Goal: Navigation & Orientation: Find specific page/section

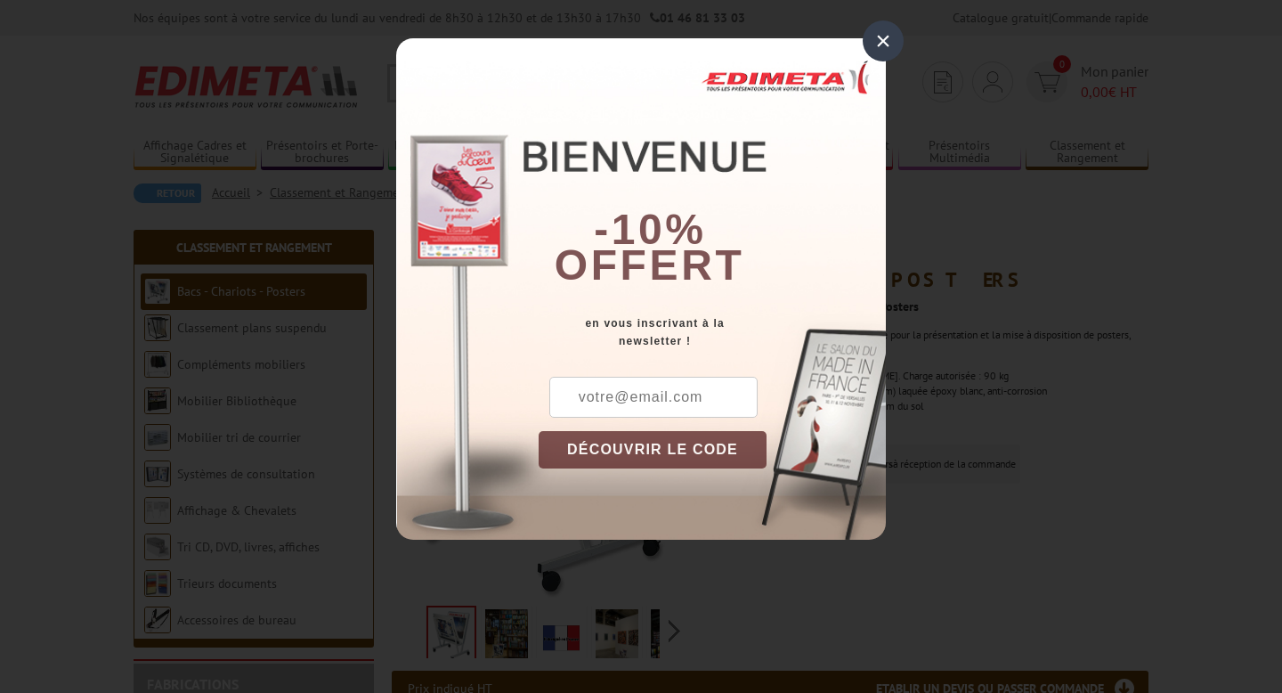
scroll to position [103, 0]
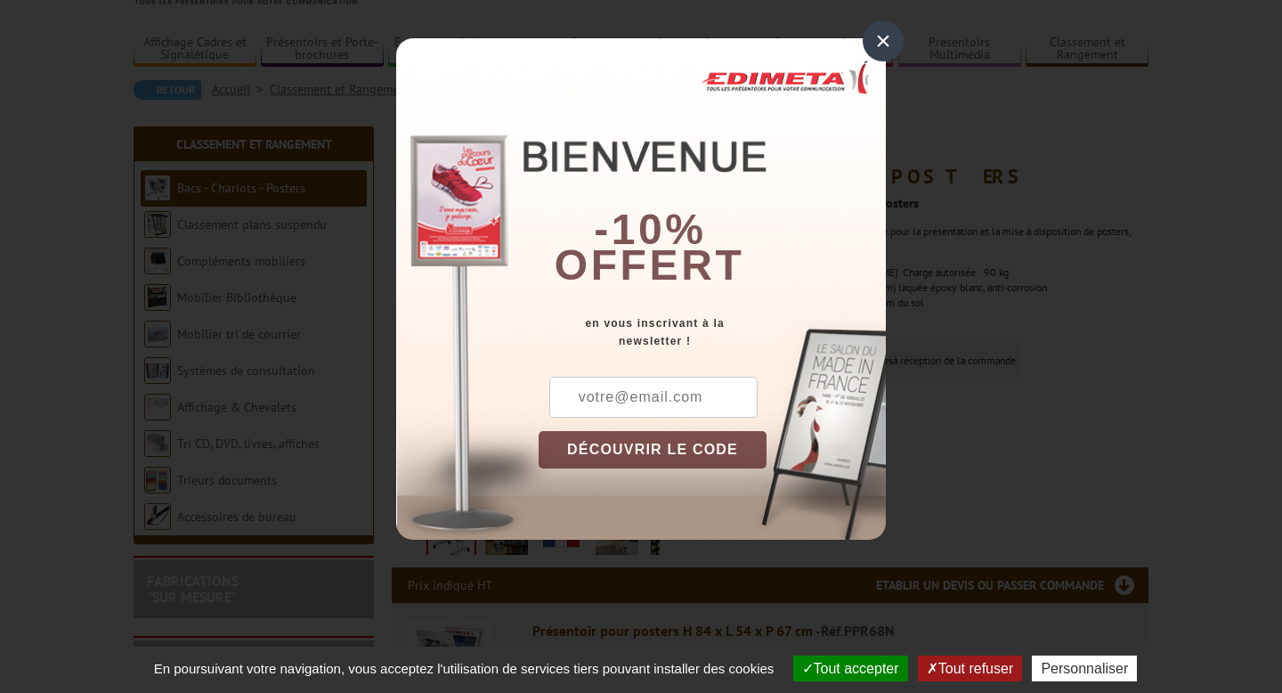
click at [882, 41] on div "×" at bounding box center [883, 40] width 41 height 41
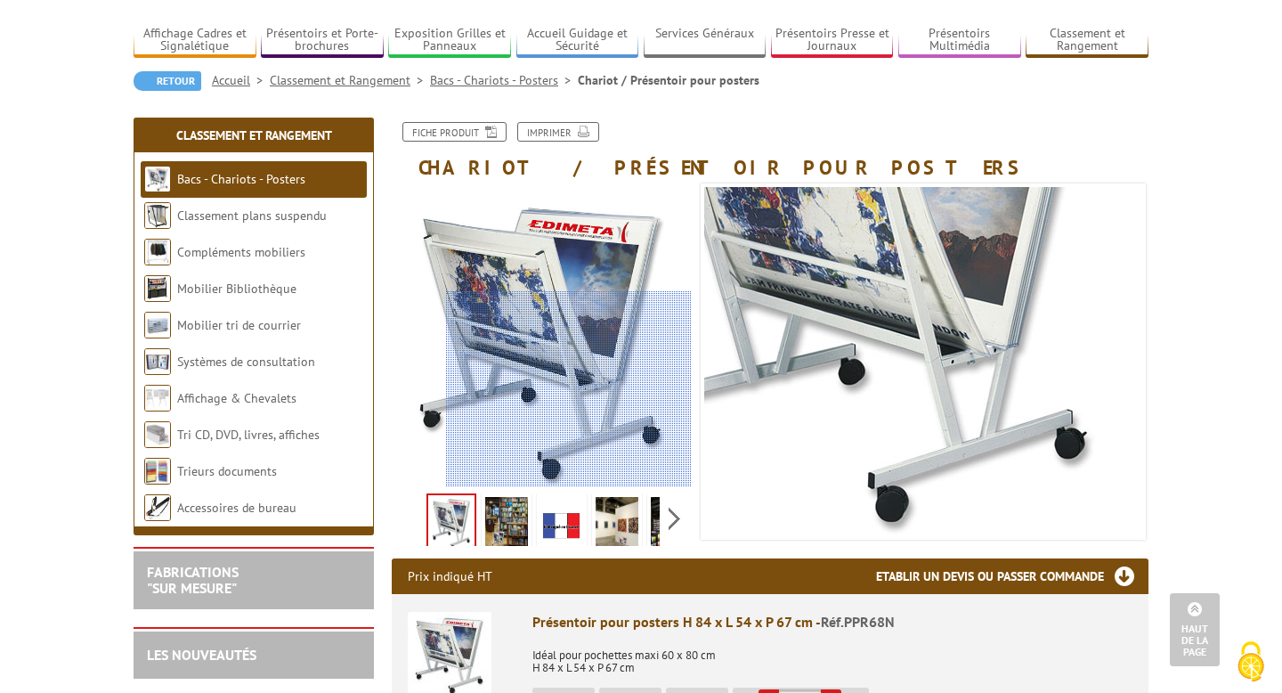
scroll to position [0, 0]
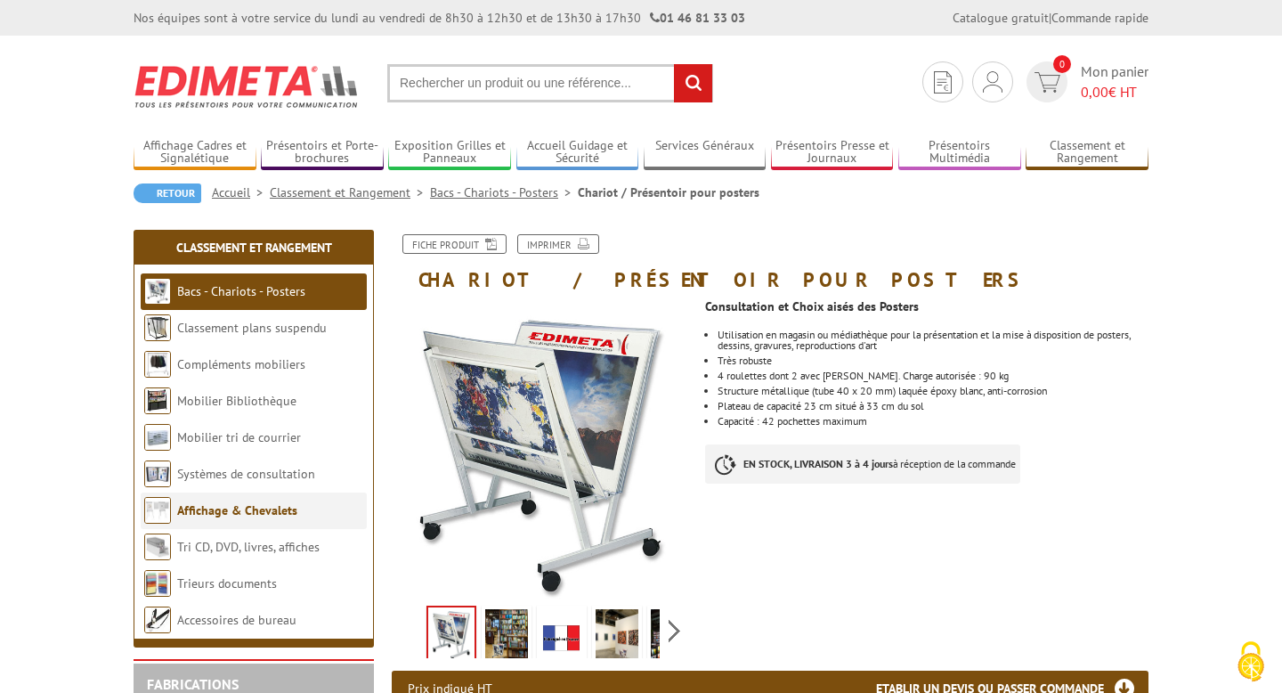
click at [199, 517] on link "Affichage & Chevalets" at bounding box center [237, 510] width 120 height 16
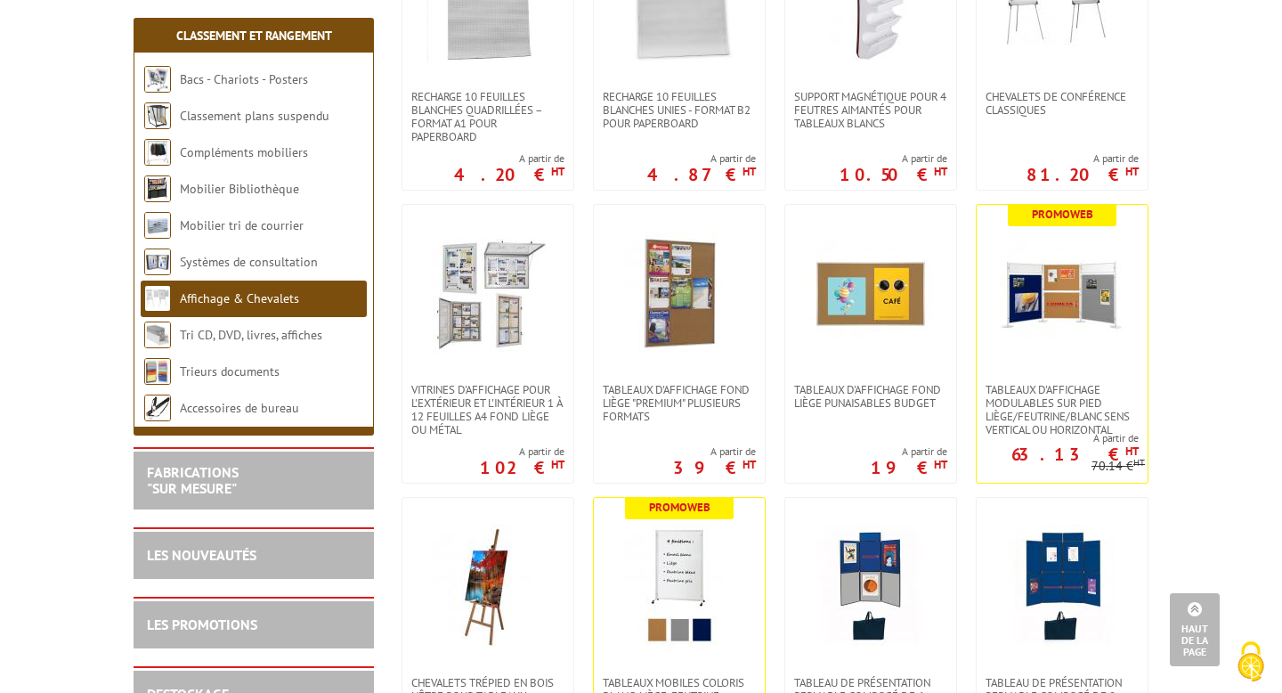
scroll to position [728, 0]
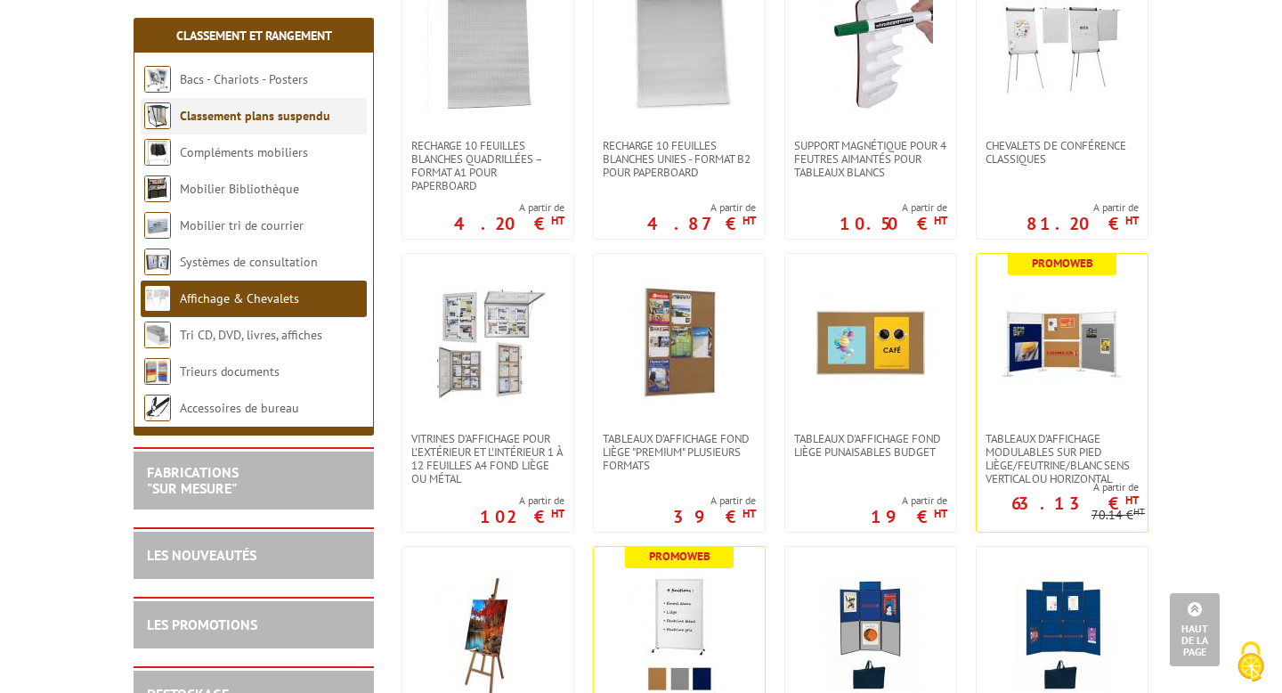
click at [281, 115] on link "Classement plans suspendu" at bounding box center [255, 116] width 150 height 16
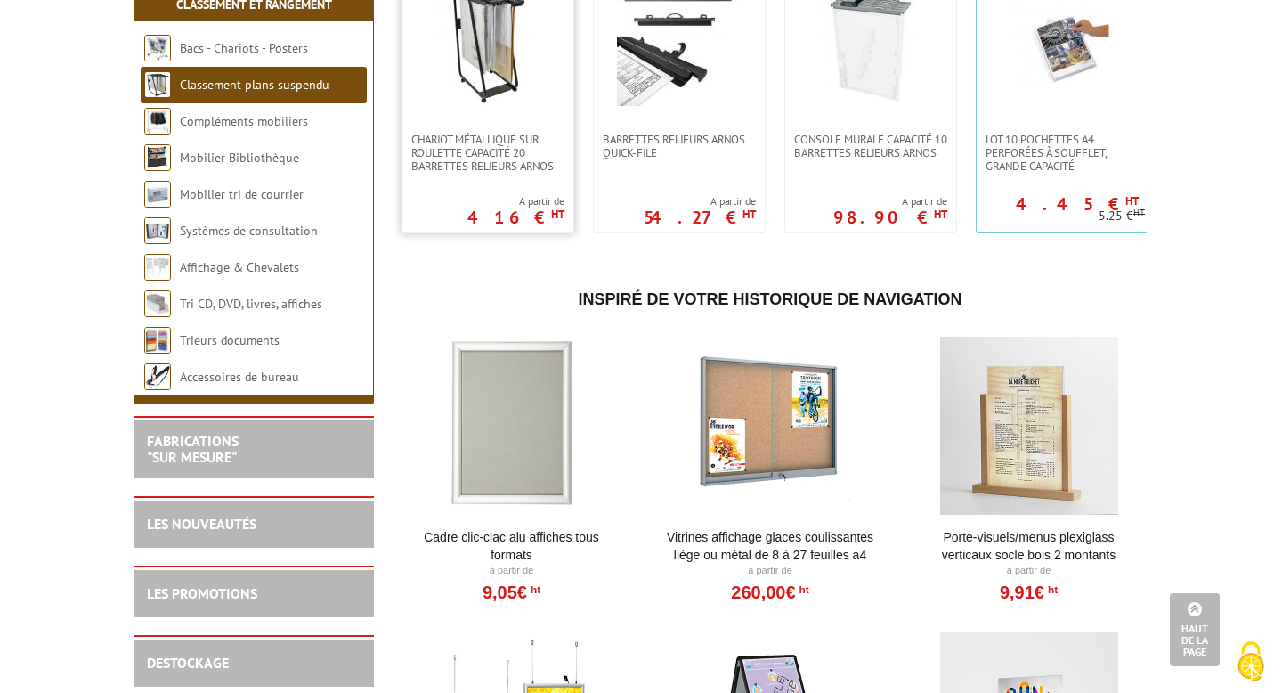
scroll to position [440, 0]
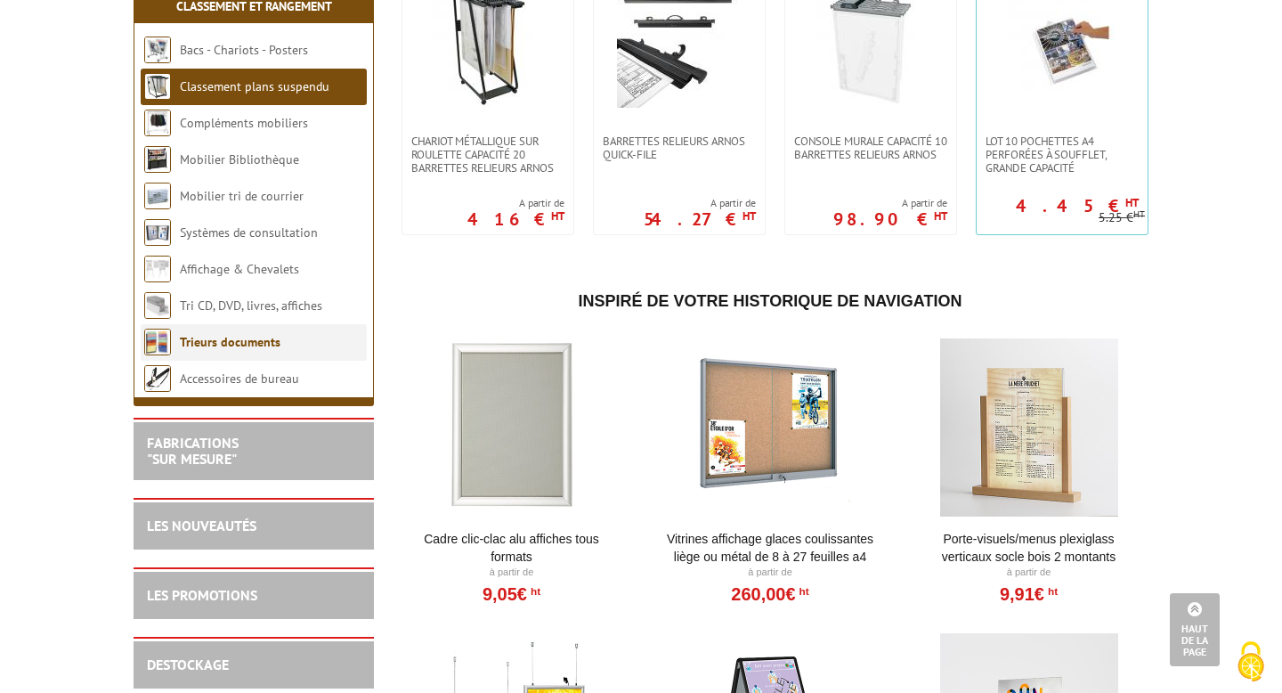
click at [260, 350] on link "Trieurs documents" at bounding box center [230, 342] width 101 height 16
